Goal: Contribute content: Add original content to the website for others to see

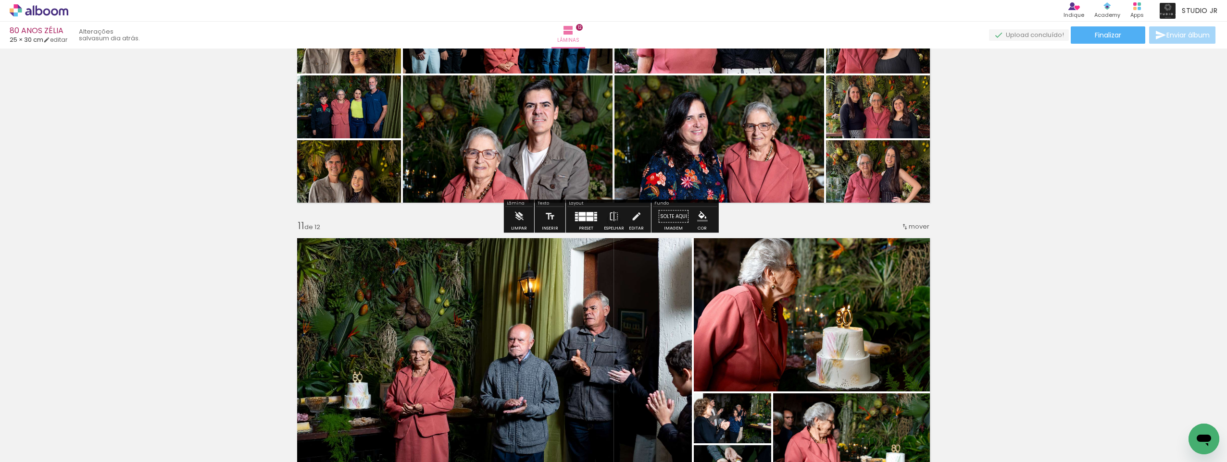
scroll to position [2788, 0]
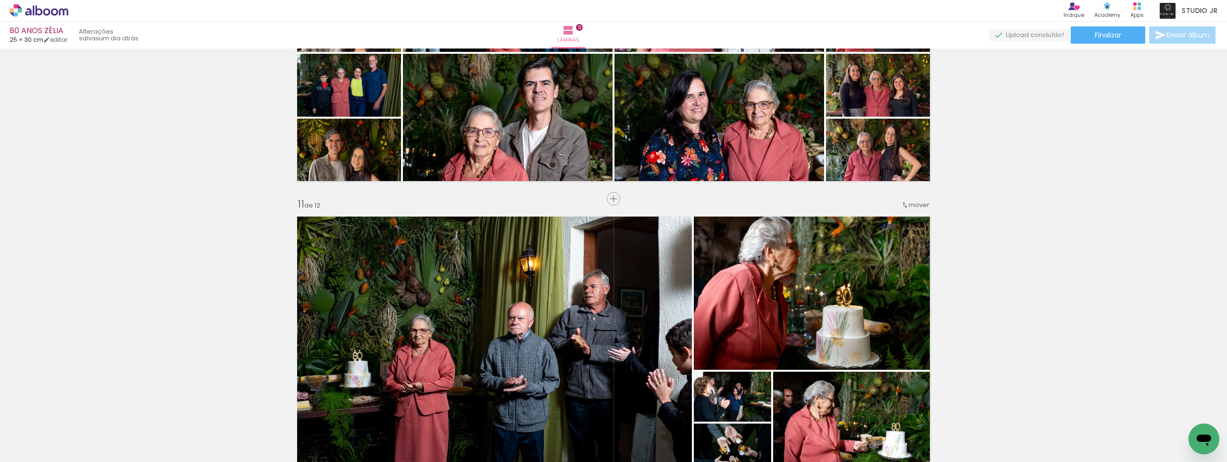
click at [0, 0] on div "Biblioteca 70 fotos Todas as fotos Não utilizadas Adicionar Fotos" at bounding box center [0, 0] width 0 height 0
click at [0, 0] on paper-button "Adicionar Fotos" at bounding box center [0, 0] width 0 height 0
click at [0, 0] on input "file" at bounding box center [0, 0] width 0 height 0
